Goal: Check status: Check status

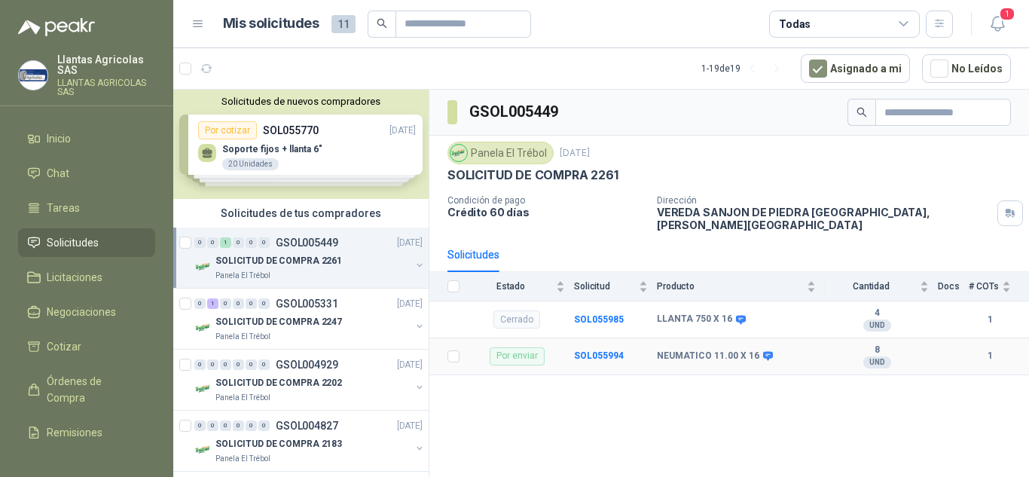
click at [607, 339] on td "SOL055994" at bounding box center [615, 356] width 83 height 37
click at [606, 350] on b "SOL055994" at bounding box center [599, 355] width 50 height 11
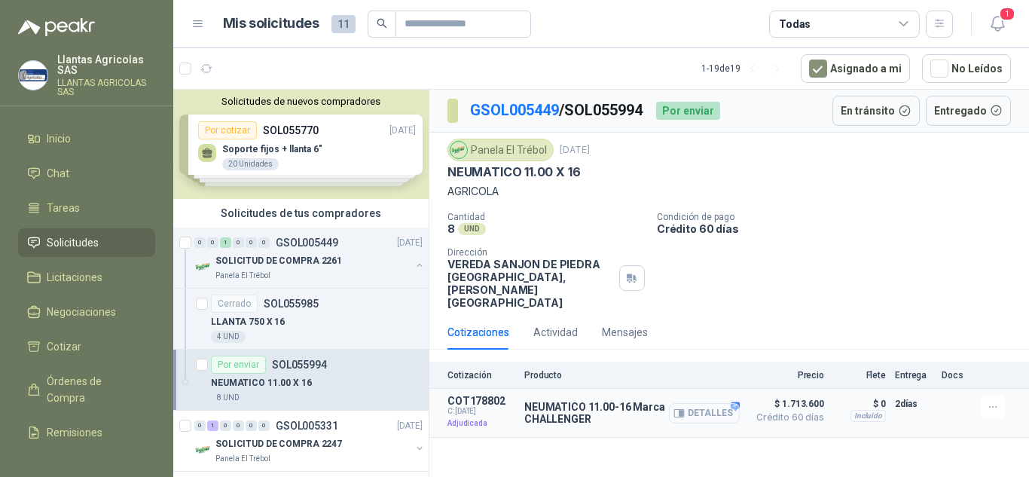
click at [729, 403] on button "Detalles" at bounding box center [704, 413] width 71 height 20
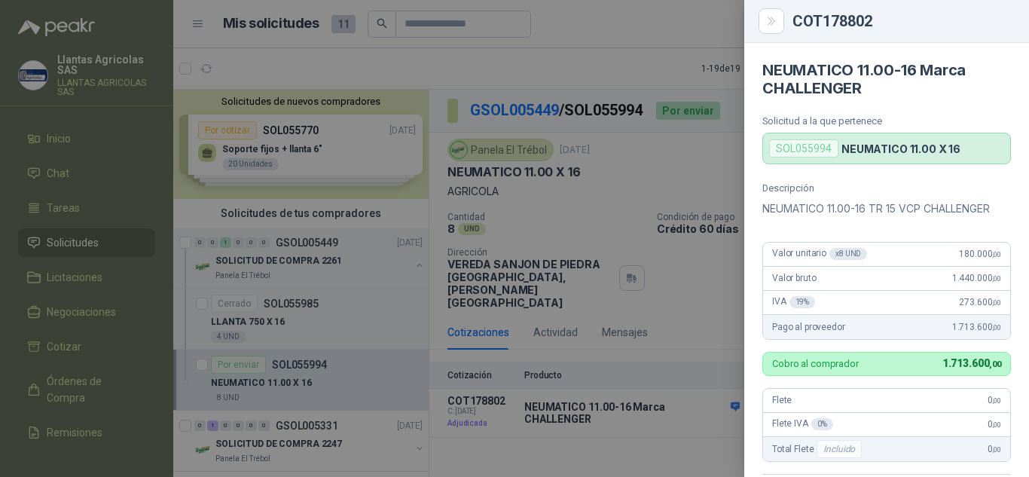
click at [627, 174] on div at bounding box center [514, 238] width 1029 height 477
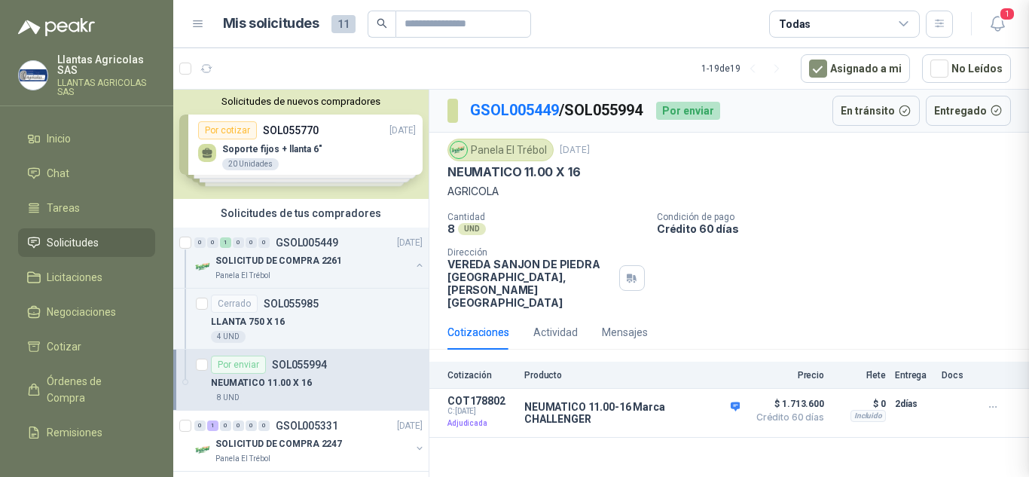
scroll to position [355, 0]
click at [992, 26] on icon "button" at bounding box center [996, 24] width 13 height 14
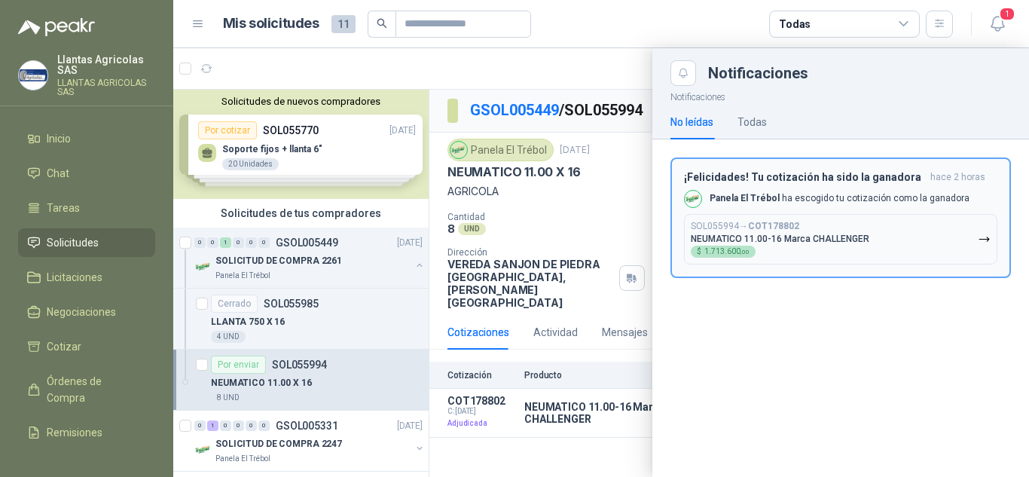
click at [816, 241] on p "NEUMATICO 11.00-16 Marca CHALLENGER" at bounding box center [780, 238] width 178 height 11
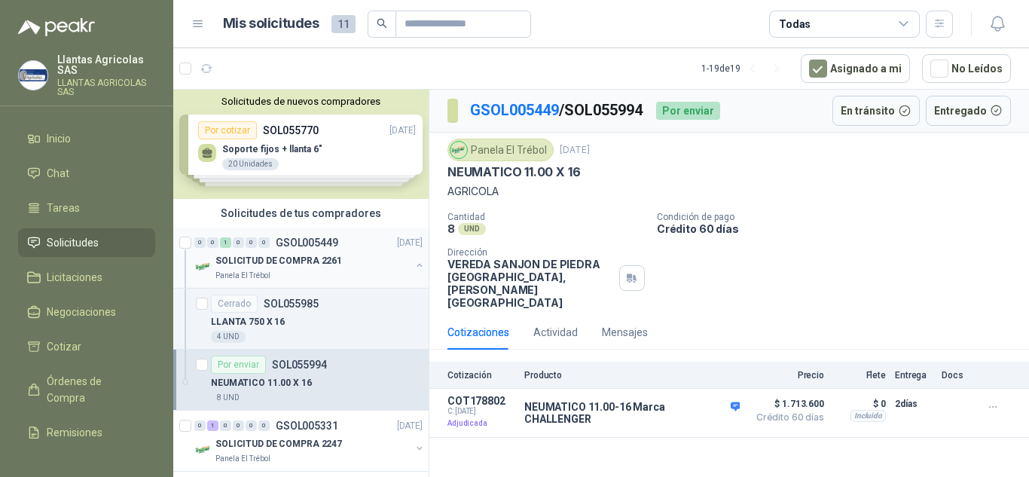
click at [332, 275] on div "Panela El Trébol" at bounding box center [312, 276] width 195 height 12
